Goal: Task Accomplishment & Management: Manage account settings

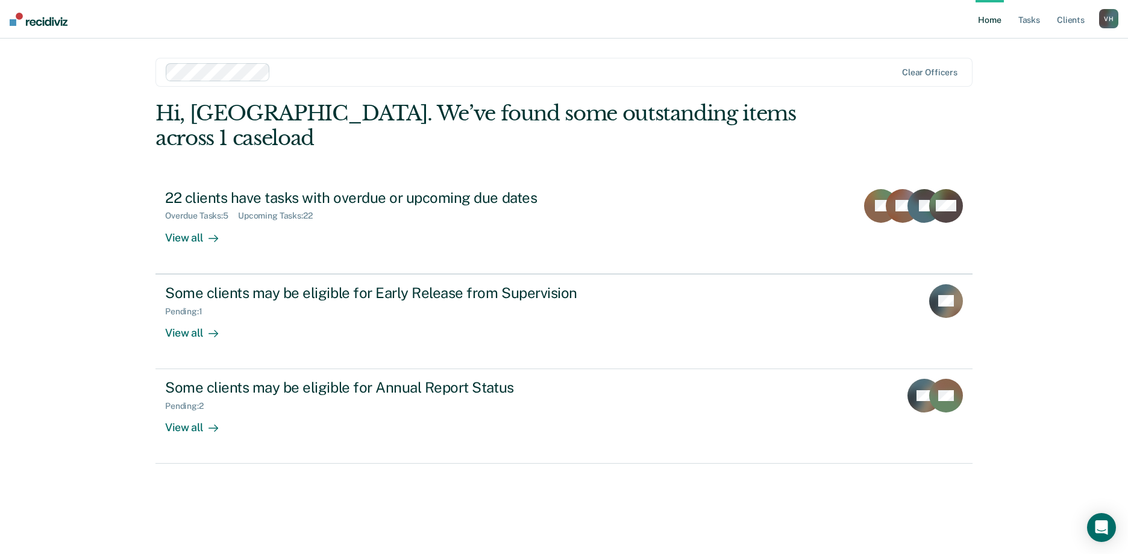
click at [1051, 15] on ul "Home Tasks Client s" at bounding box center [1037, 19] width 124 height 39
click at [1021, 24] on link "Tasks" at bounding box center [1029, 19] width 27 height 39
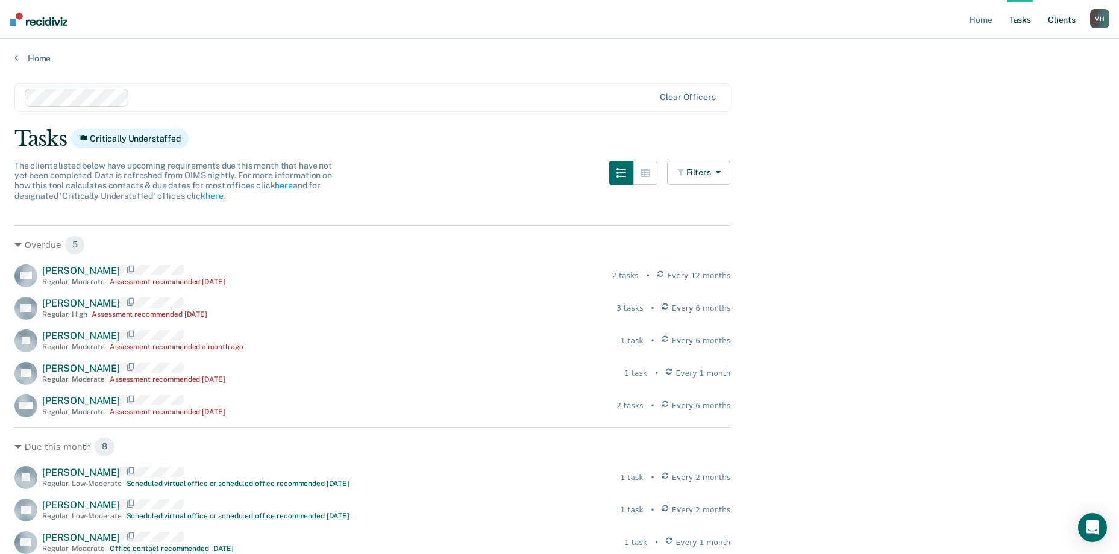
click at [1060, 28] on link "Client s" at bounding box center [1061, 19] width 33 height 39
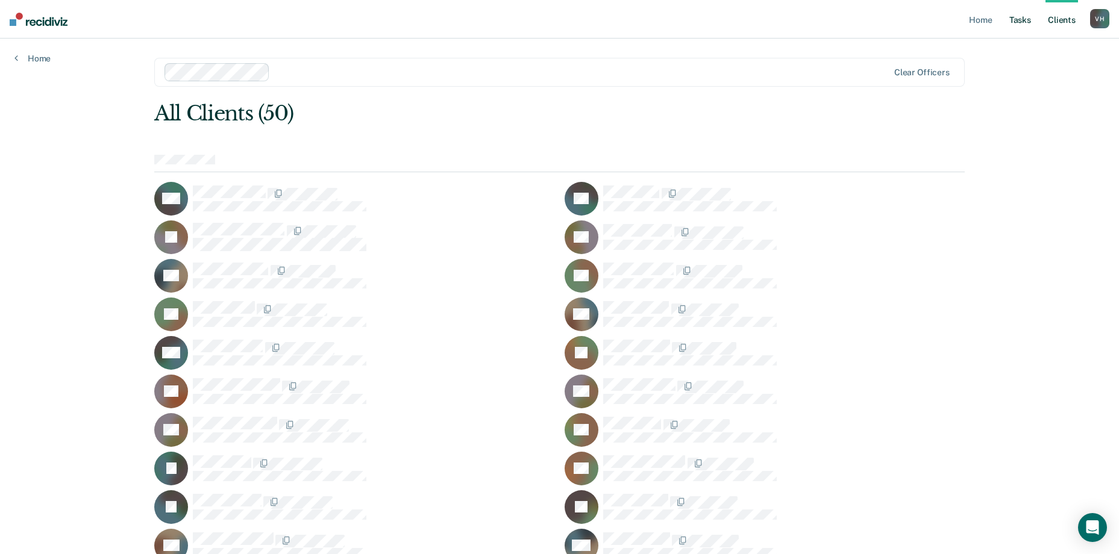
click at [1017, 24] on link "Tasks" at bounding box center [1020, 19] width 27 height 39
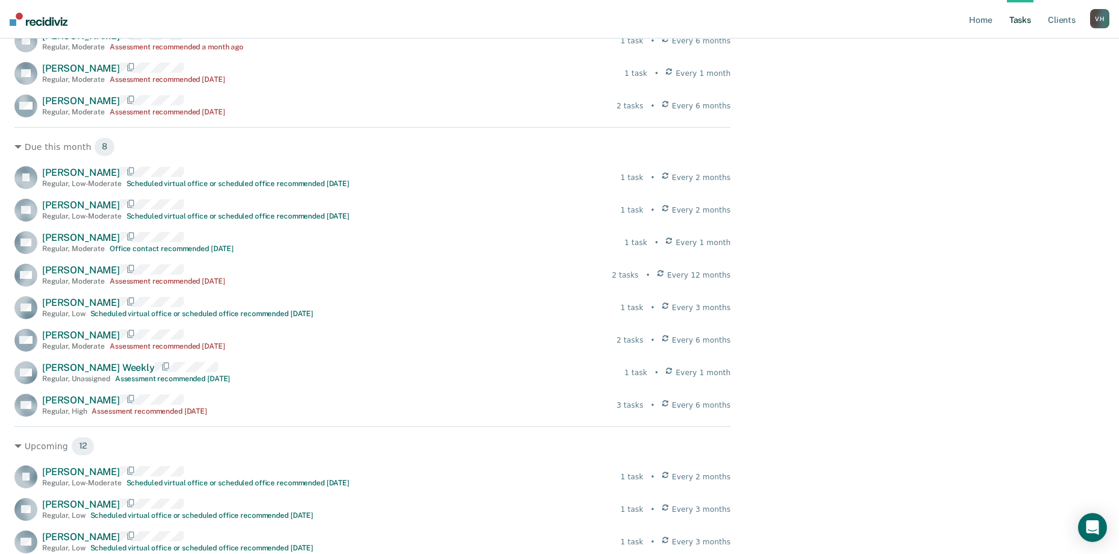
scroll to position [301, 0]
click at [50, 138] on div "Due this month 8" at bounding box center [372, 145] width 716 height 19
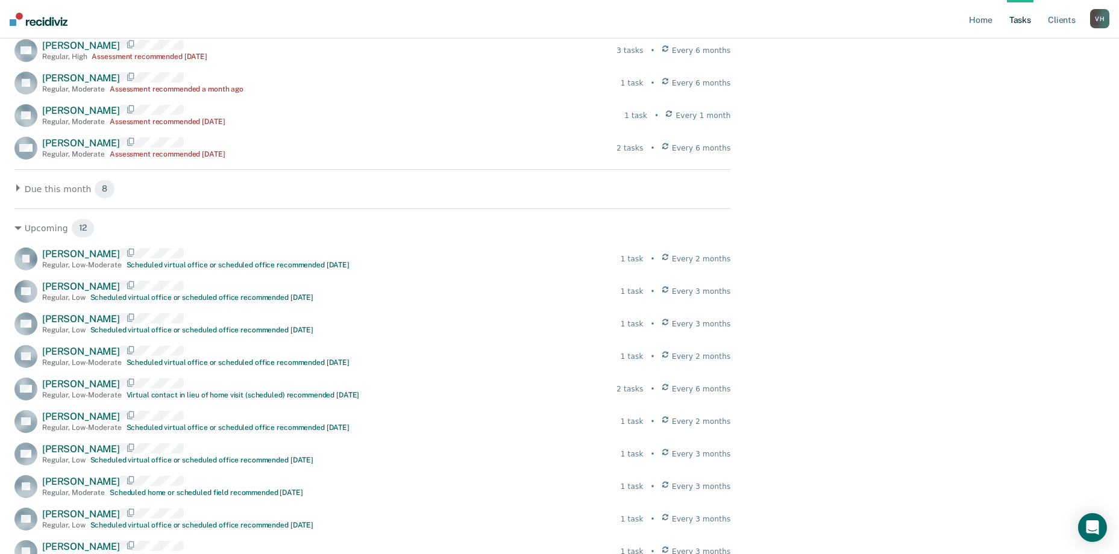
scroll to position [241, 0]
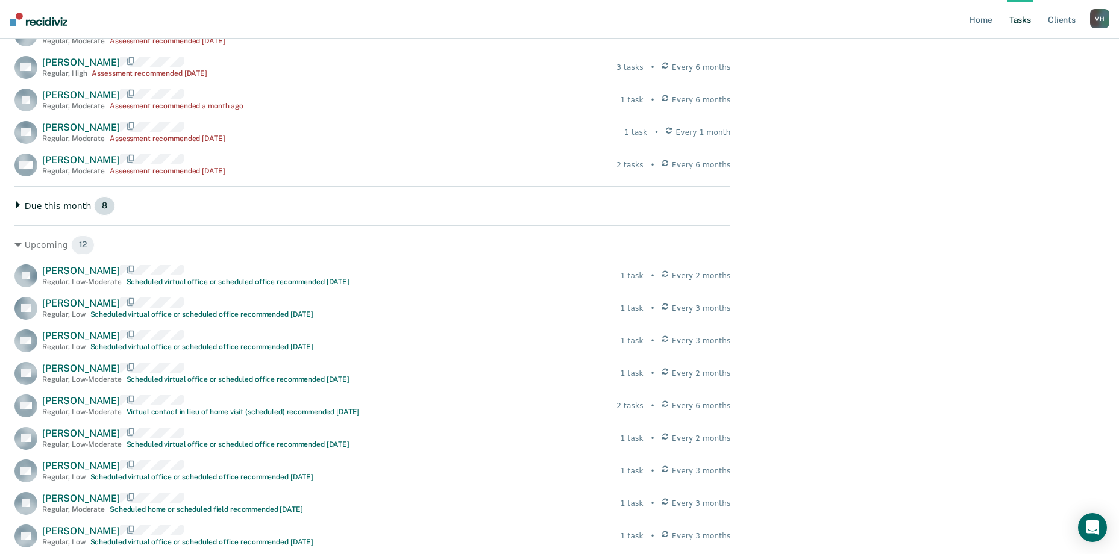
click at [94, 206] on span "8" at bounding box center [104, 205] width 21 height 19
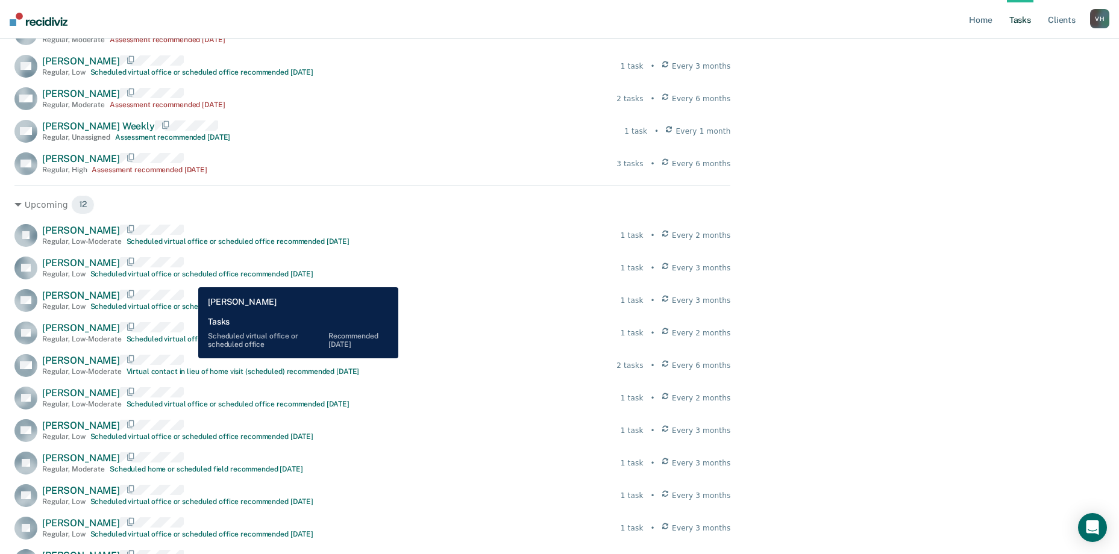
scroll to position [362, 0]
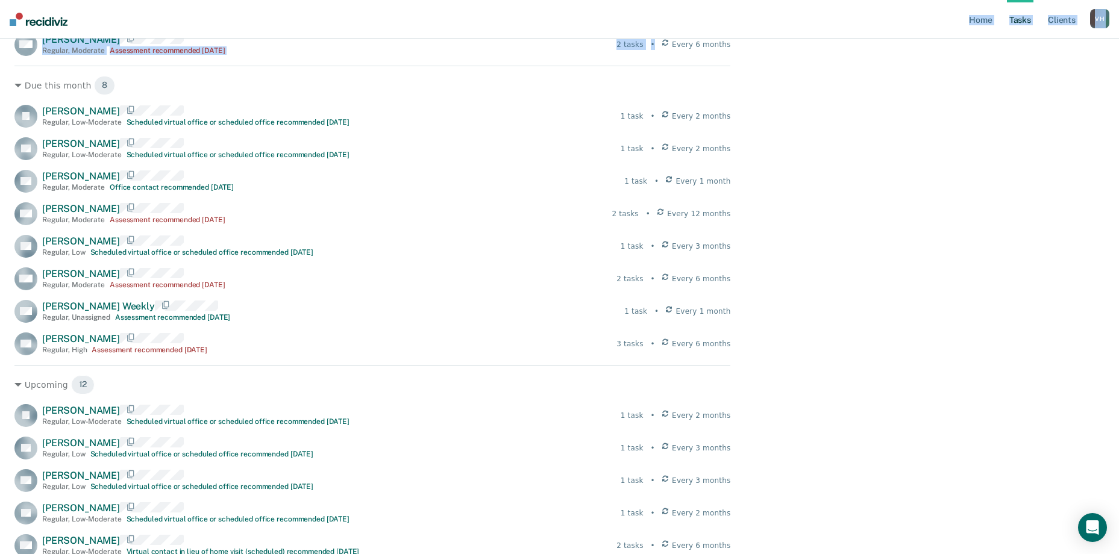
drag, startPoint x: 668, startPoint y: 37, endPoint x: 672, endPoint y: 106, distance: 68.8
click at [659, 45] on div "2 tasks • Every 6 months" at bounding box center [673, 44] width 114 height 11
